Goal: Information Seeking & Learning: Understand process/instructions

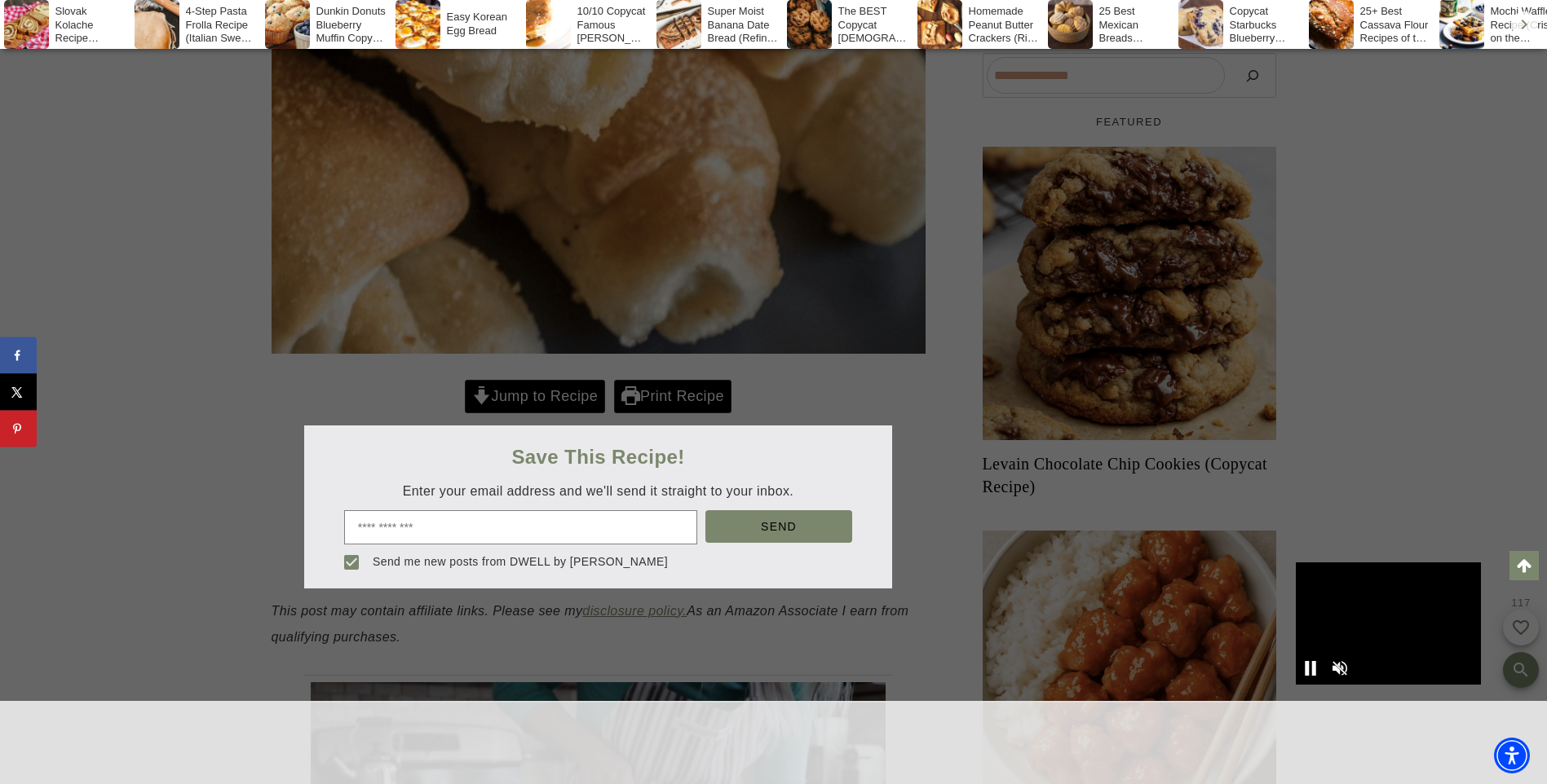
scroll to position [652, 0]
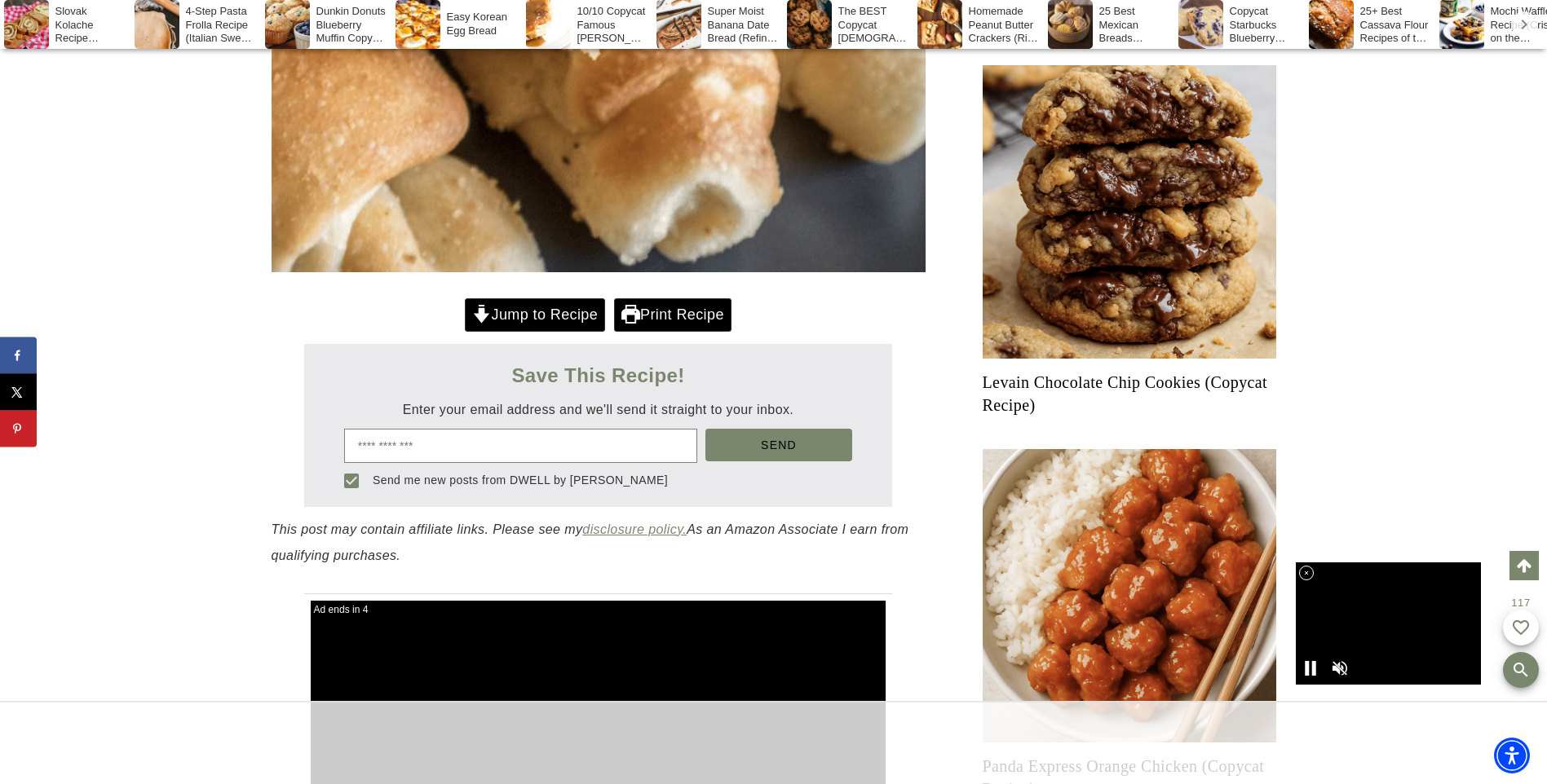
click at [581, 314] on link "Jump to Recipe" at bounding box center [534, 314] width 140 height 34
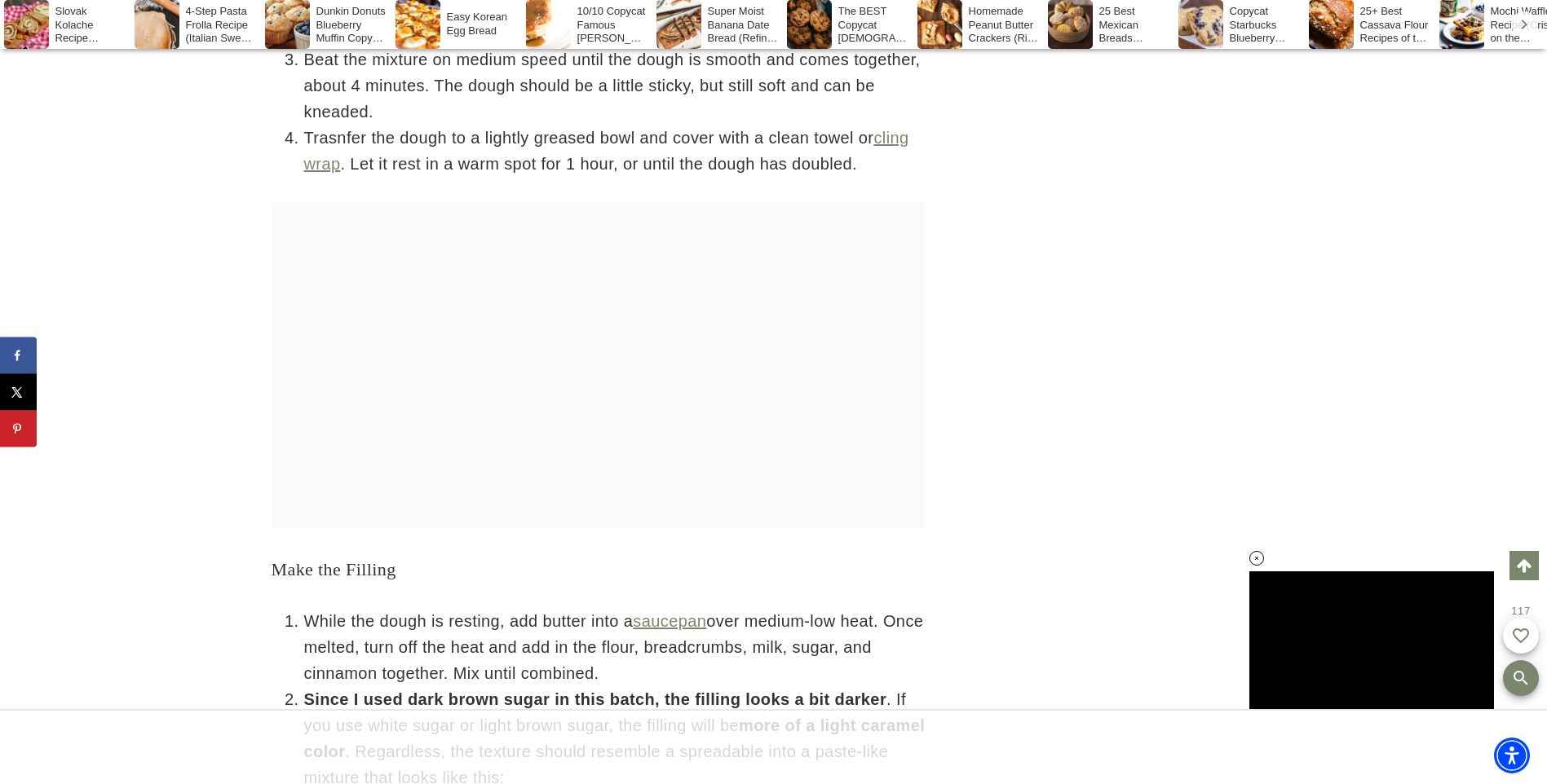
scroll to position [6217, 0]
